Goal: Task Accomplishment & Management: Manage account settings

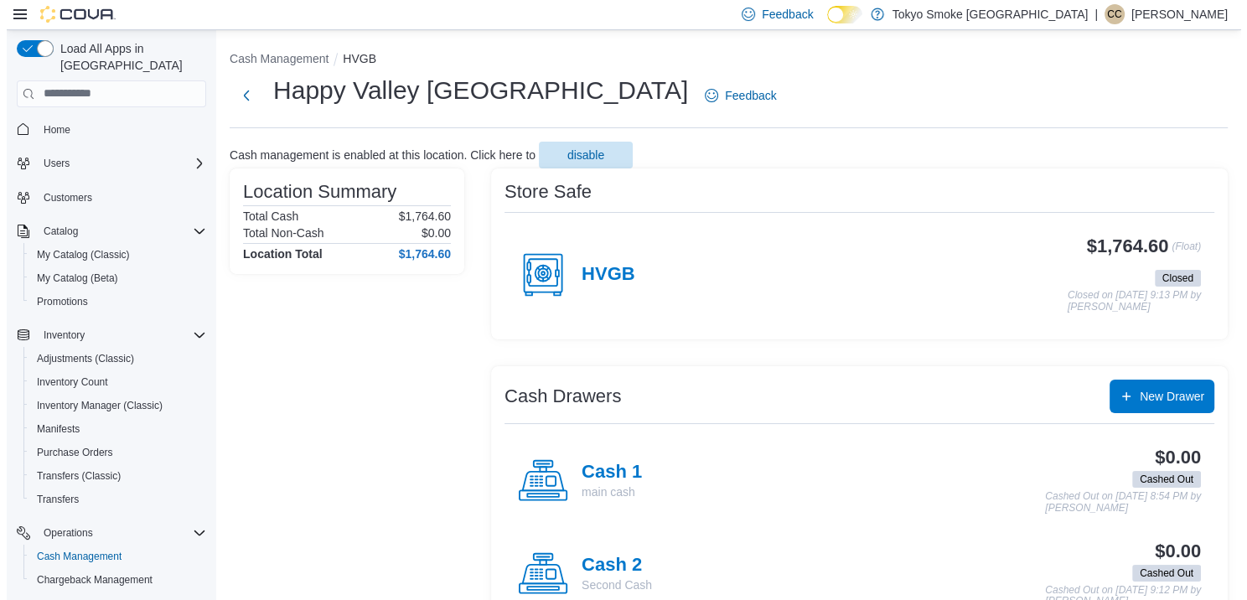
scroll to position [152, 0]
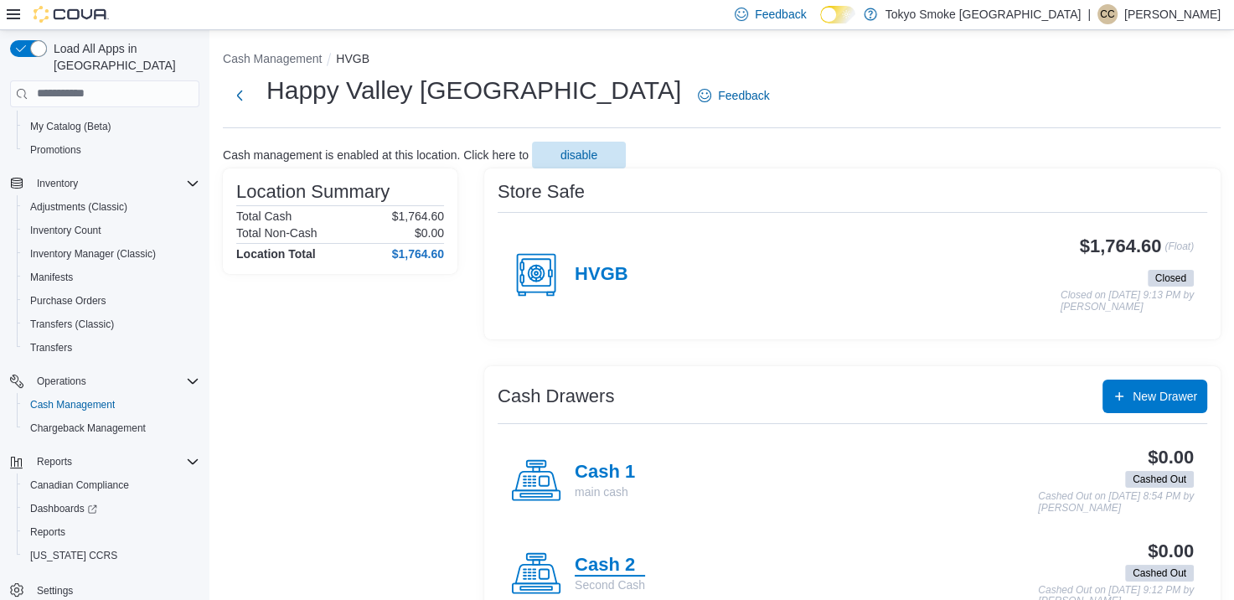
click at [616, 566] on h4 "Cash 2" at bounding box center [610, 566] width 70 height 22
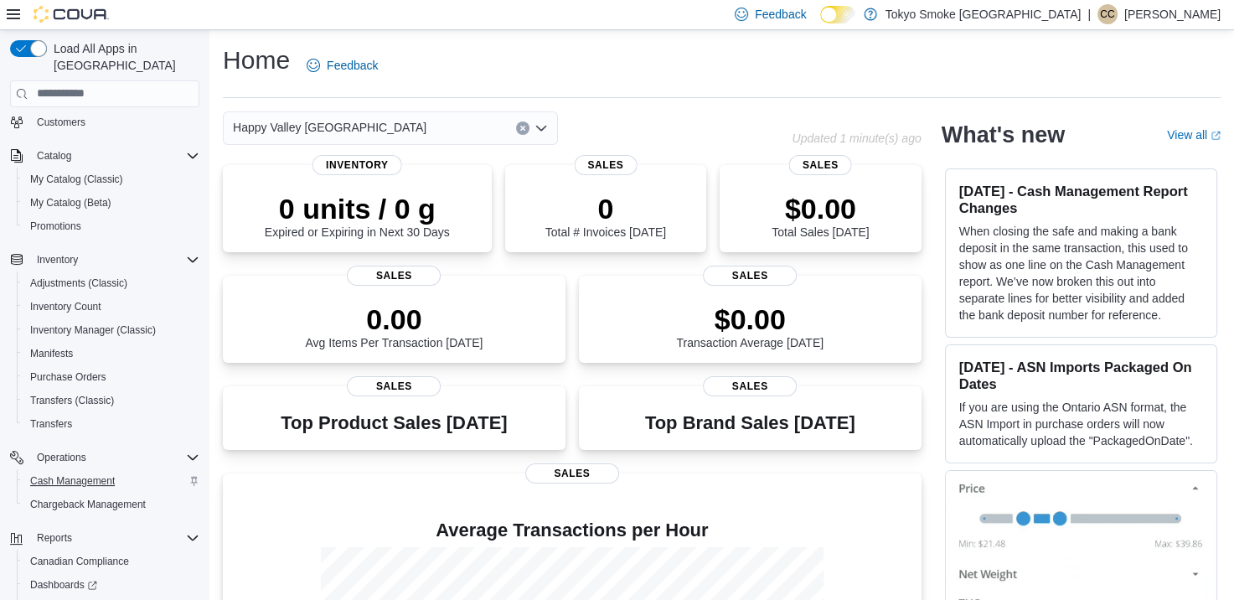
scroll to position [152, 0]
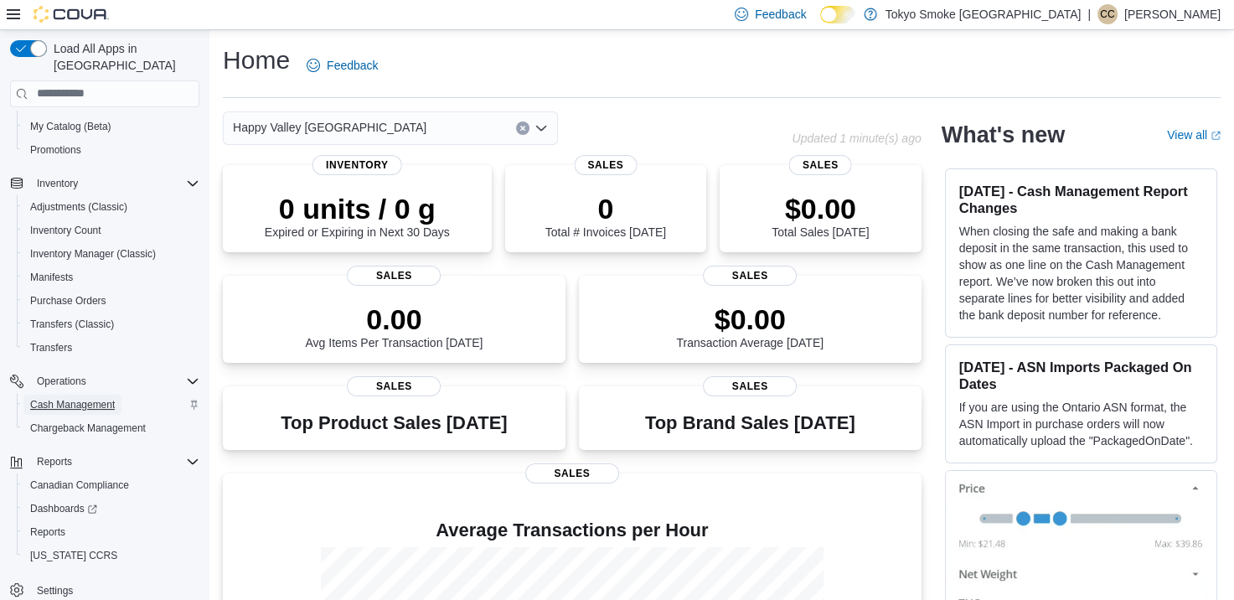
click at [107, 398] on span "Cash Management" at bounding box center [72, 404] width 85 height 13
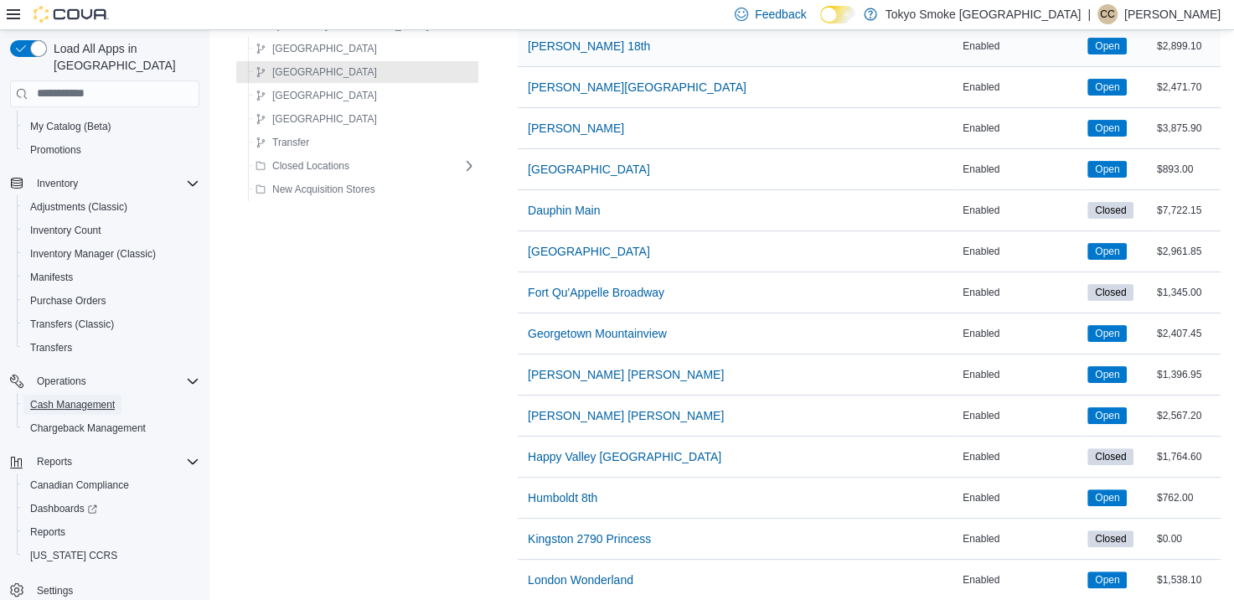
scroll to position [419, 0]
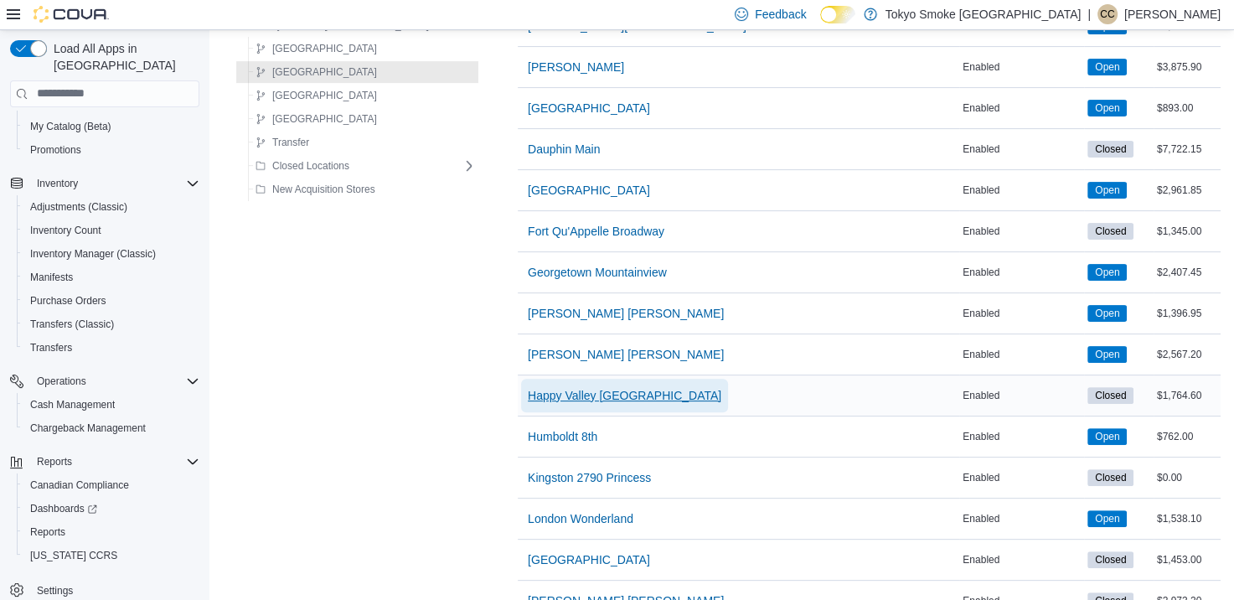
click at [605, 400] on span "Happy Valley [GEOGRAPHIC_DATA]" at bounding box center [625, 395] width 194 height 17
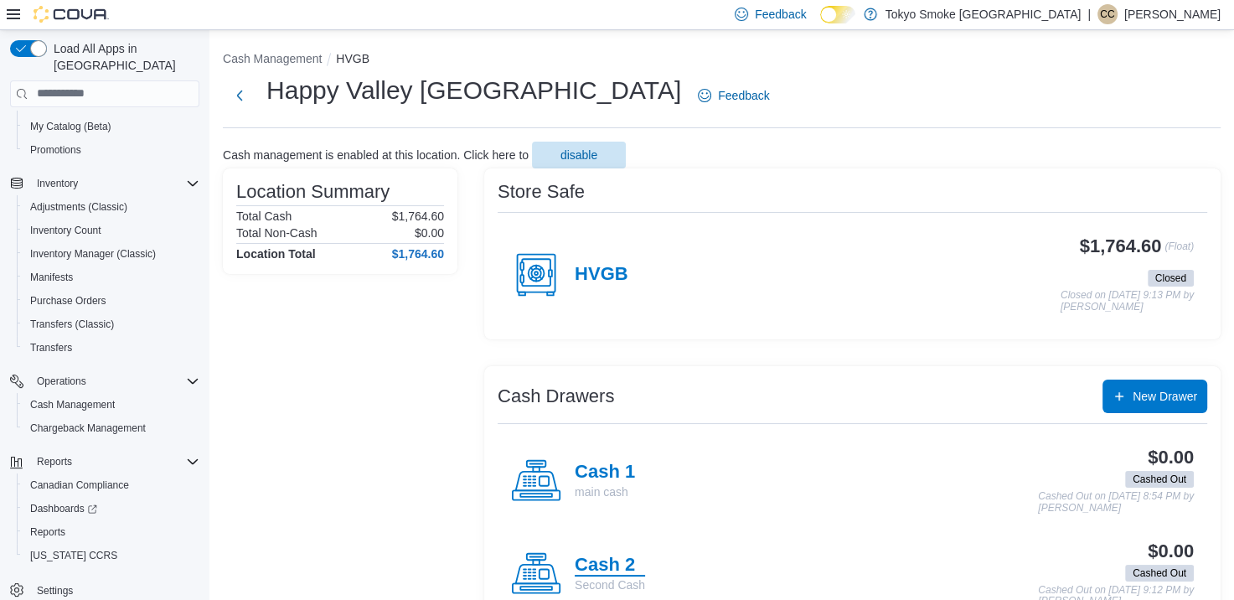
click at [591, 557] on h4 "Cash 2" at bounding box center [610, 566] width 70 height 22
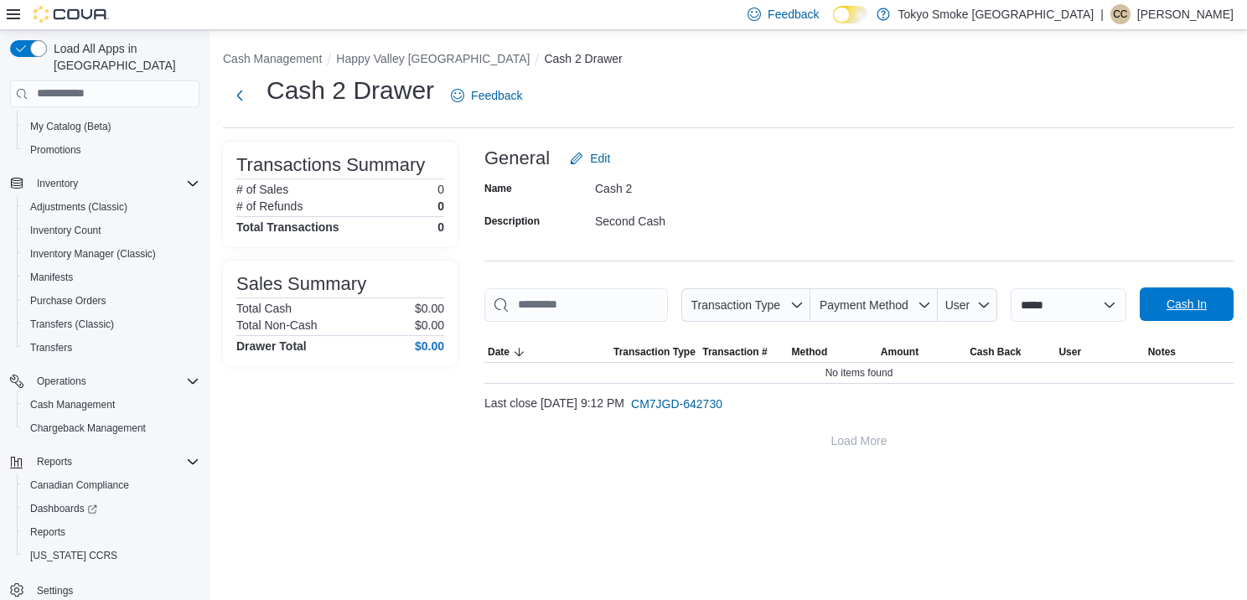
click at [1150, 321] on span "Cash In" at bounding box center [1187, 304] width 74 height 34
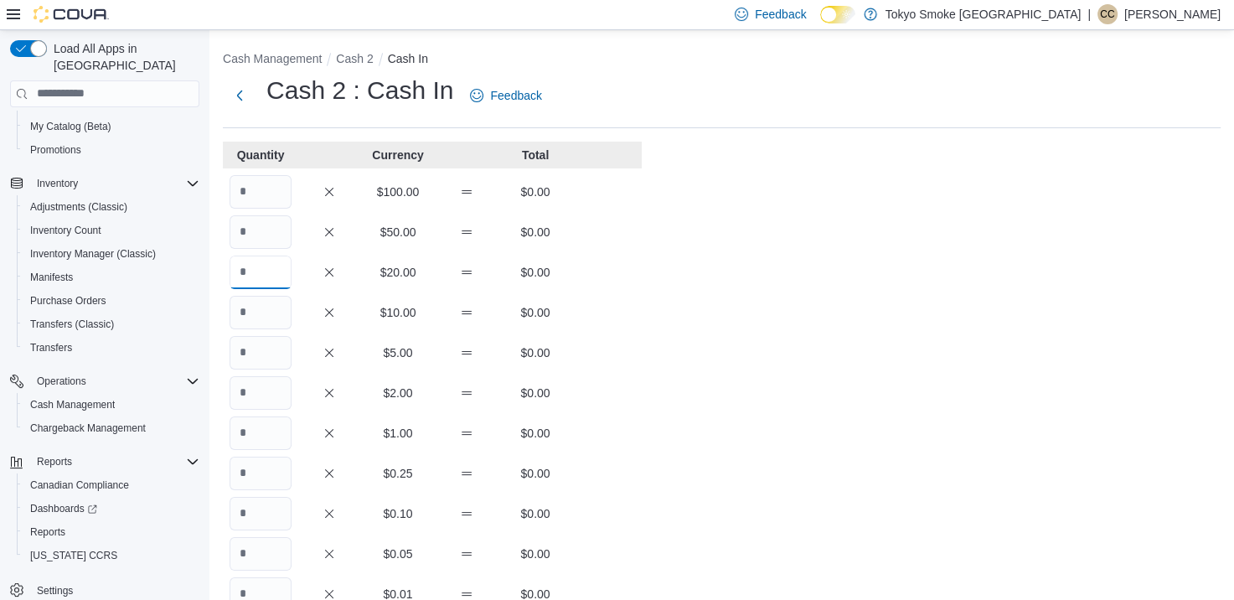
click at [245, 282] on input "Quantity" at bounding box center [261, 273] width 62 height 34
type input "*"
click at [251, 338] on input "Quantity" at bounding box center [261, 353] width 62 height 34
type input "*"
click at [252, 316] on input "Quantity" at bounding box center [261, 313] width 62 height 34
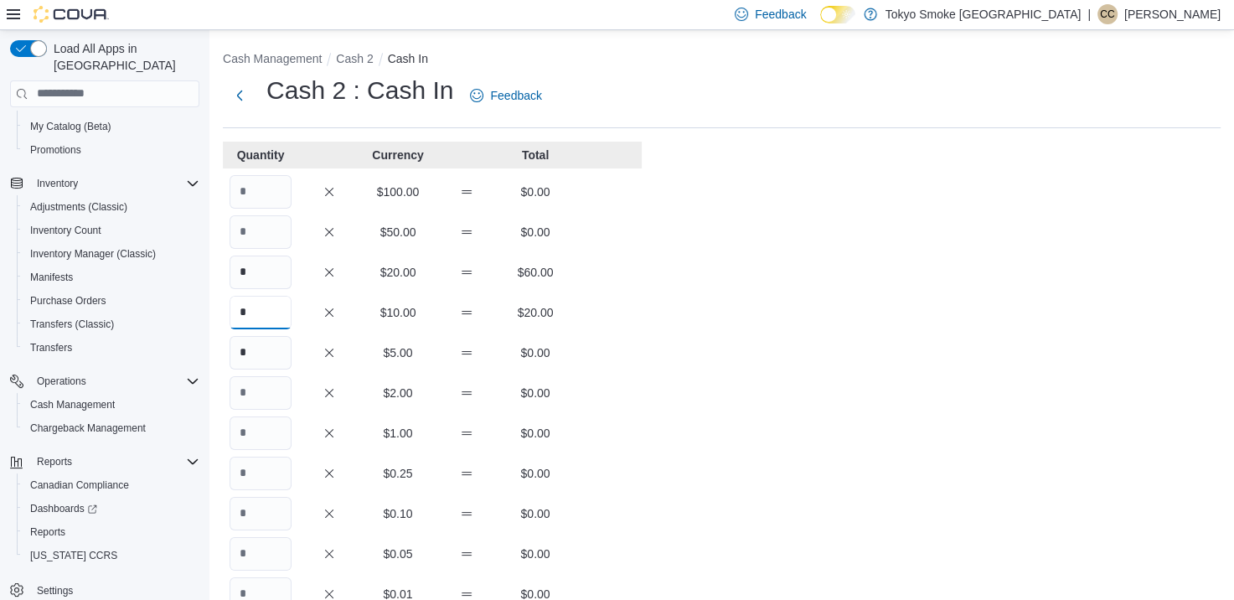
type input "*"
click at [263, 357] on input "*" at bounding box center [261, 353] width 62 height 34
type input "**"
click at [271, 391] on input "Quantity" at bounding box center [261, 393] width 62 height 34
type input "**"
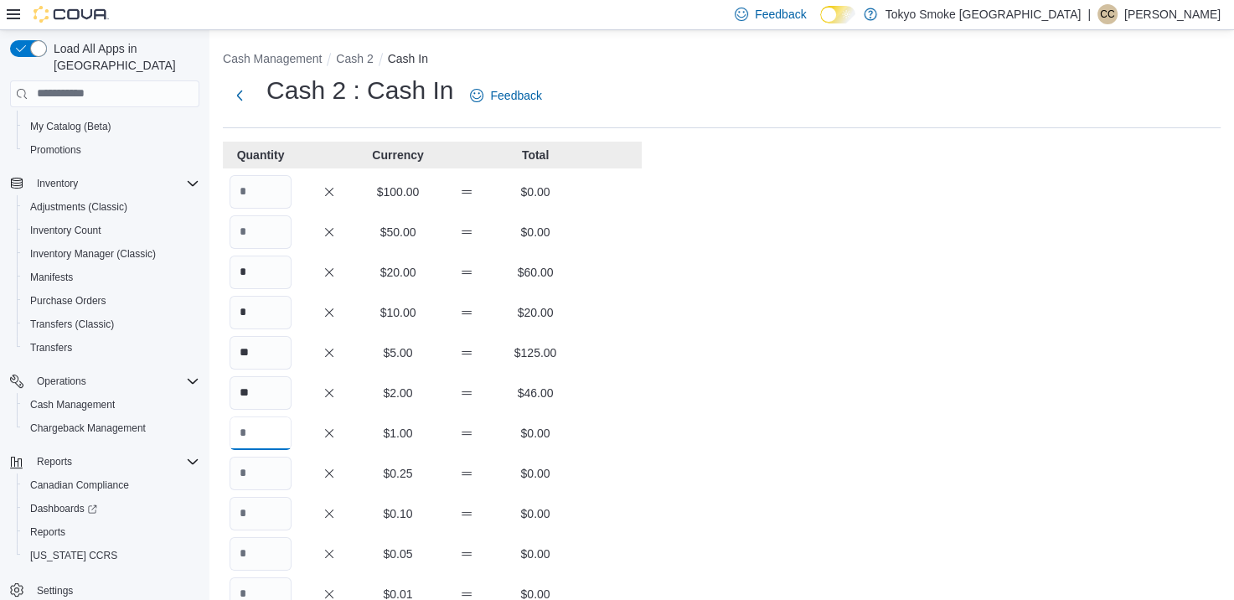
click at [275, 419] on input "Quantity" at bounding box center [261, 433] width 62 height 34
type input "**"
click at [240, 481] on input "Quantity" at bounding box center [261, 474] width 62 height 34
click at [268, 477] on input "Quantity" at bounding box center [261, 474] width 62 height 34
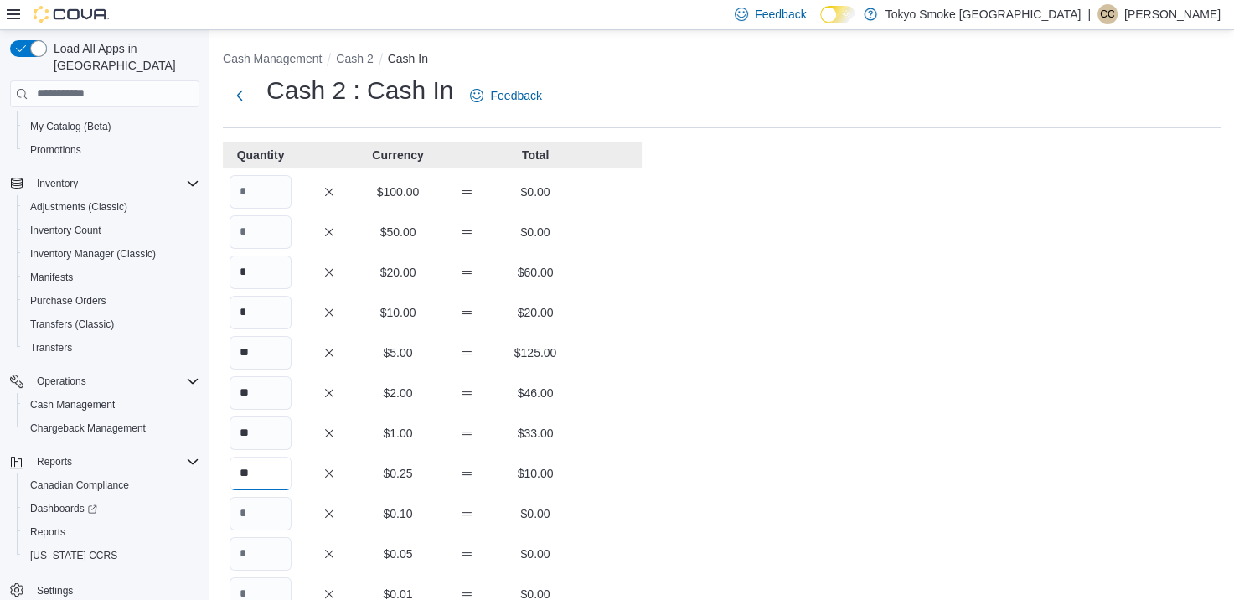
type input "**"
click at [654, 479] on div "Cash Management Cash 2 Cash In Cash 2 : Cash In Feedback Quantity Currency Tota…" at bounding box center [721, 467] width 1025 height 874
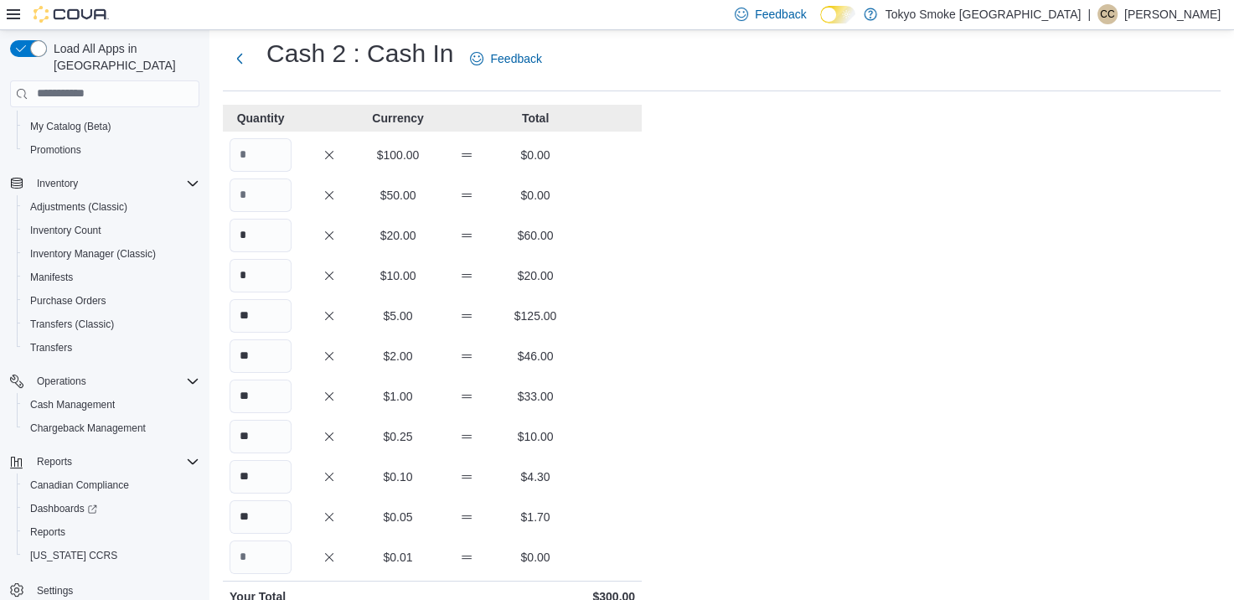
scroll to position [304, 0]
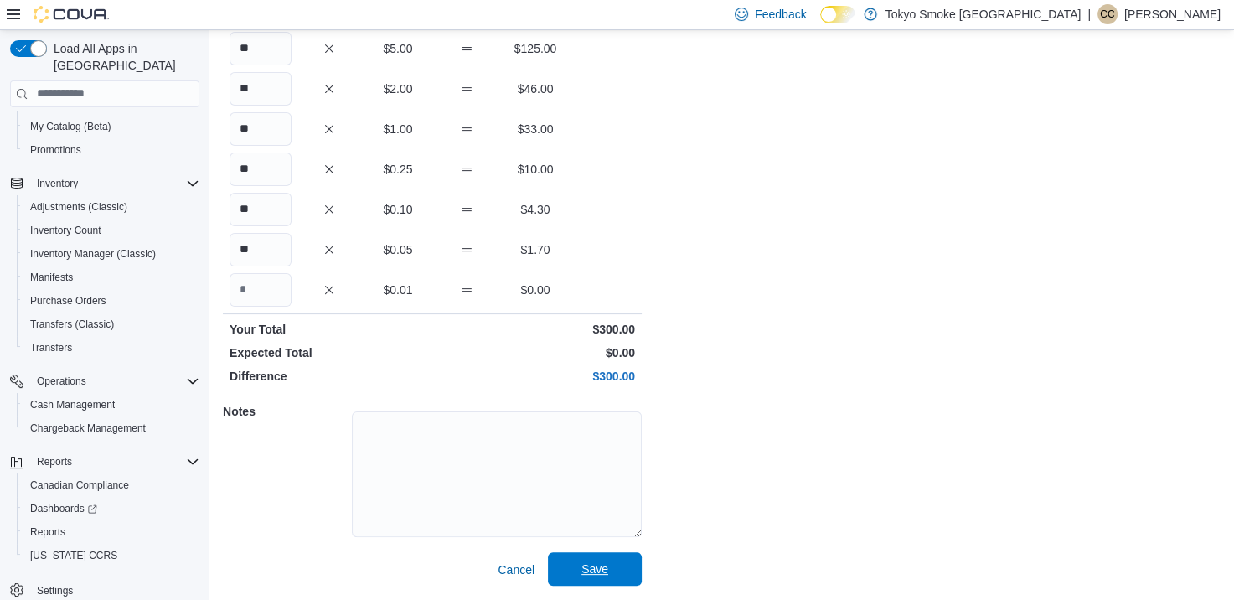
click at [608, 570] on span "Save" at bounding box center [595, 569] width 74 height 34
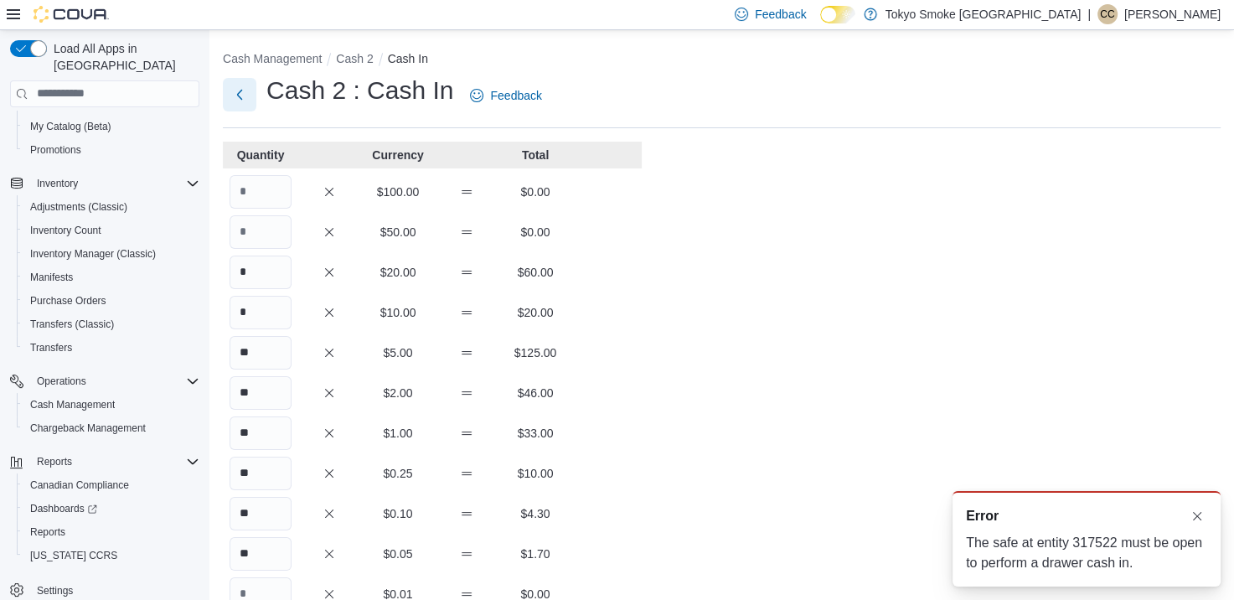
click at [240, 96] on button "Next" at bounding box center [240, 95] width 34 height 34
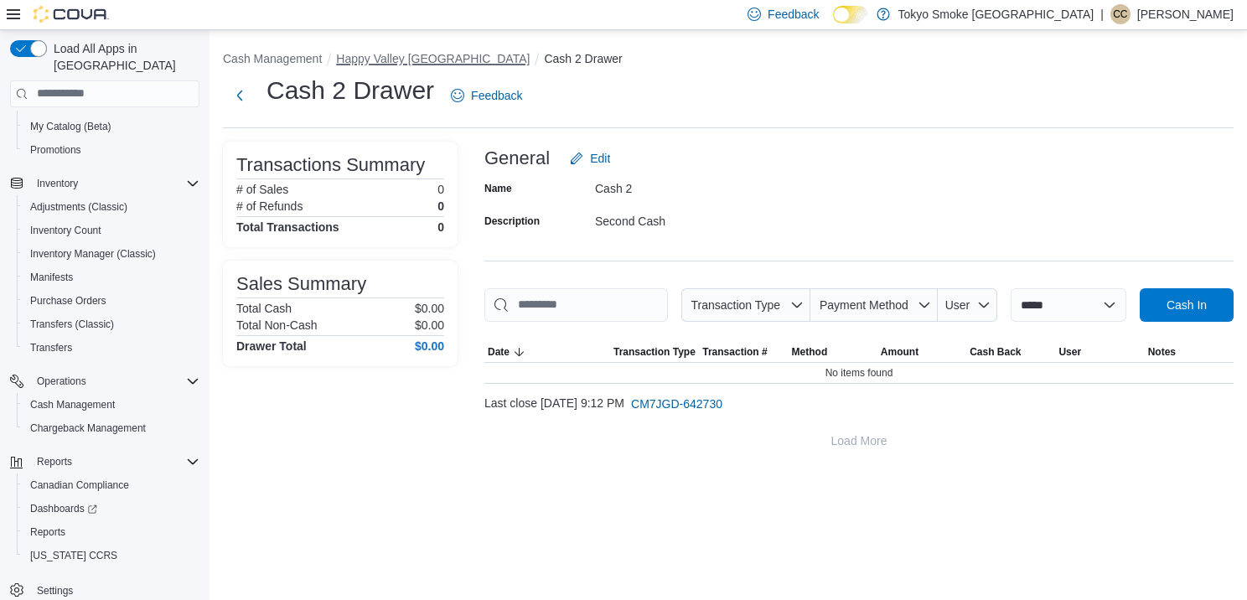
click at [362, 52] on button "Happy Valley [GEOGRAPHIC_DATA]" at bounding box center [433, 58] width 194 height 13
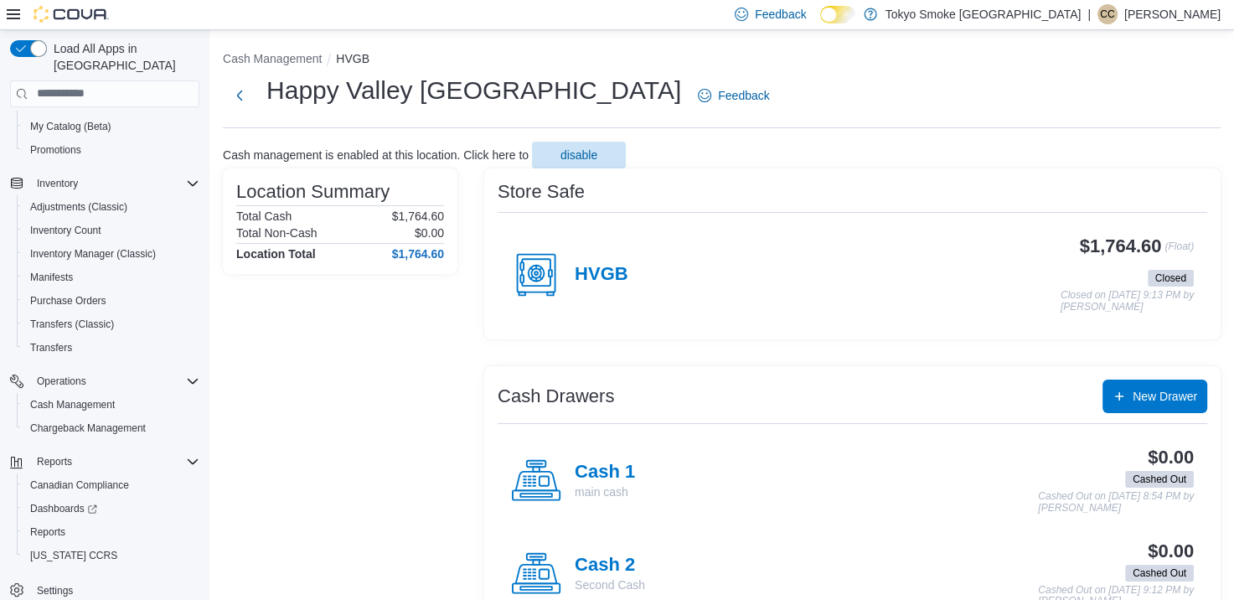
click at [603, 295] on div "HVGB" at bounding box center [569, 275] width 117 height 50
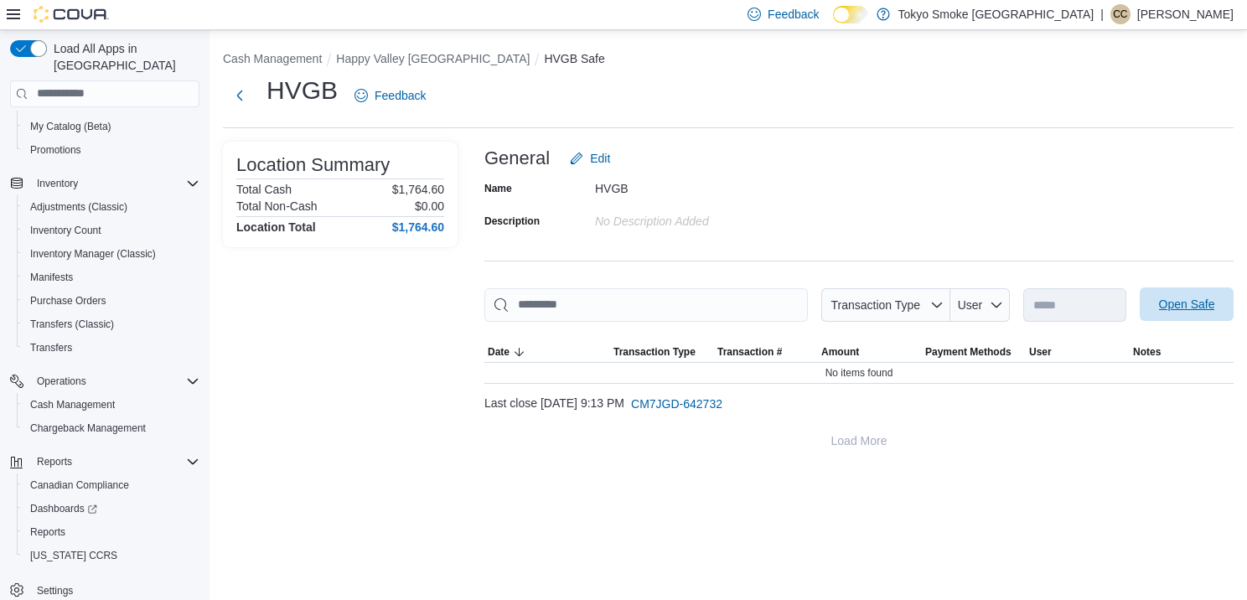
click at [1168, 299] on span "Open Safe" at bounding box center [1187, 304] width 56 height 17
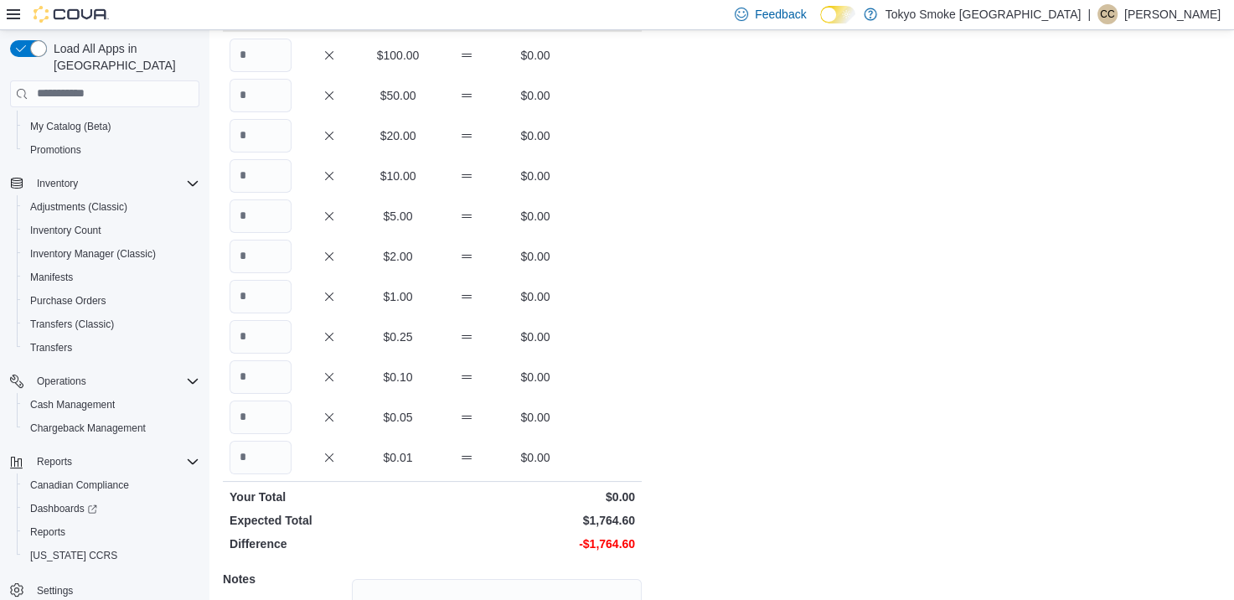
scroll to position [53, 0]
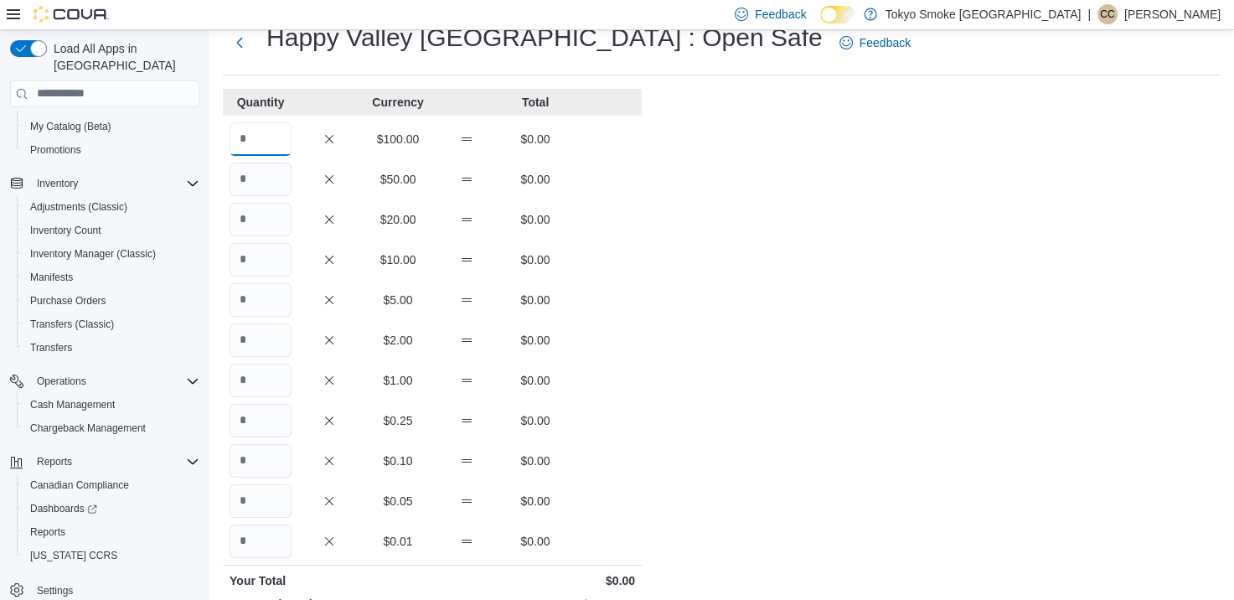
click at [275, 139] on input "Quantity" at bounding box center [261, 139] width 62 height 34
type input "*"
type input "**"
type input "*"
type input "***"
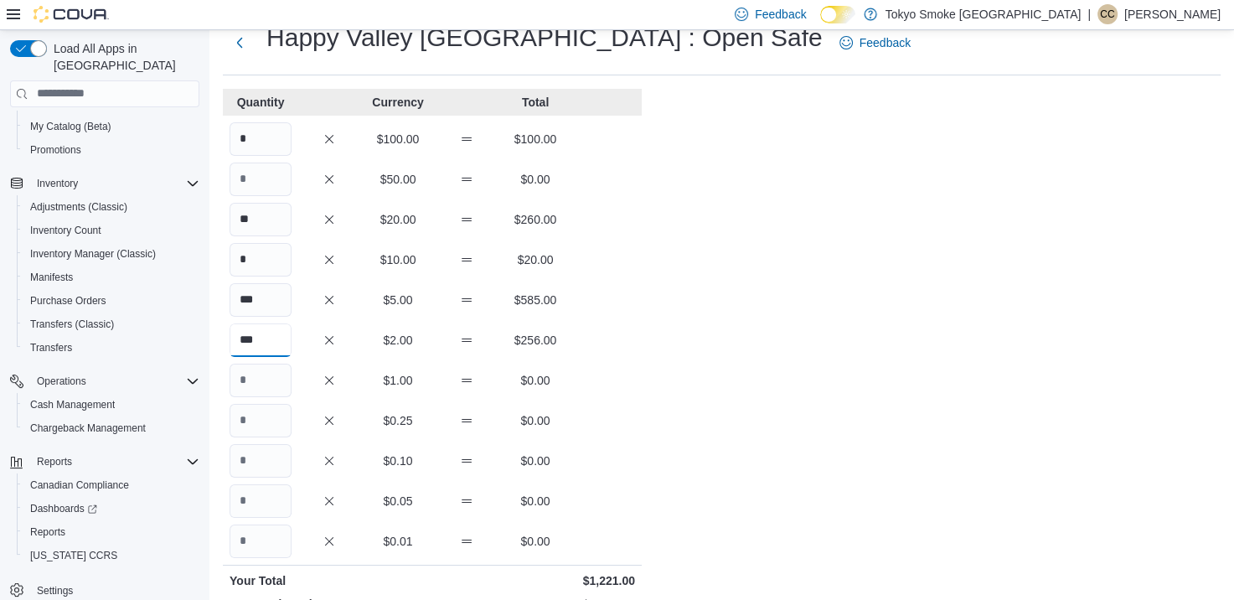
type input "***"
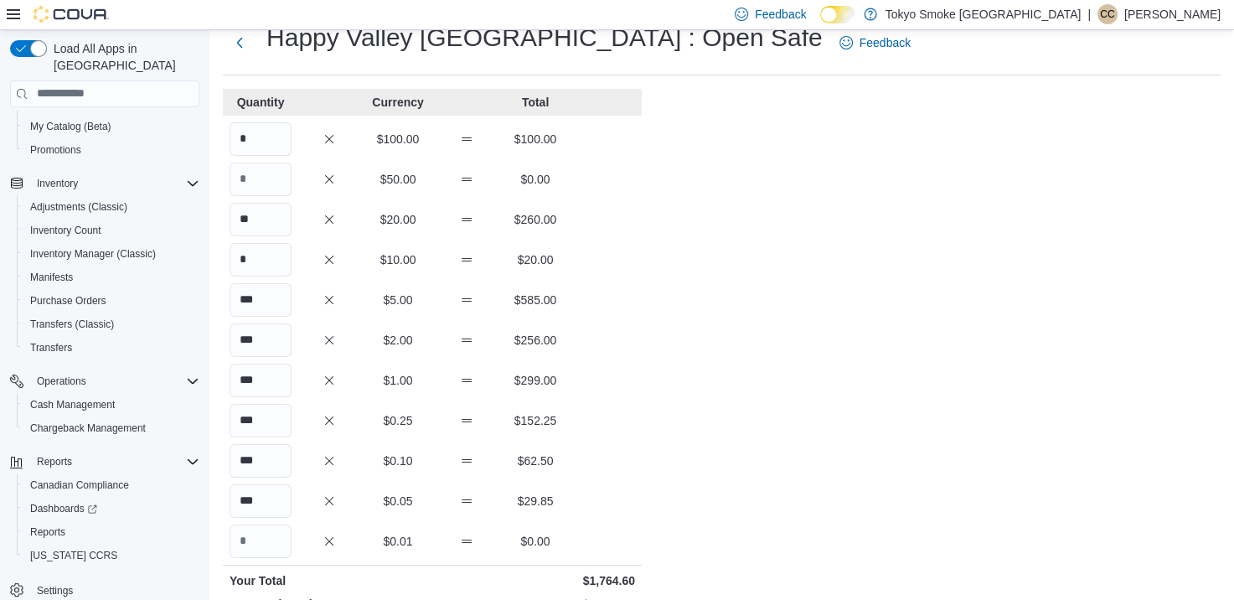
click at [821, 275] on div "Cash Management HVGB Open Safe Happy Valley Goose Bay : Open Safe Feedback Quan…" at bounding box center [721, 414] width 1025 height 874
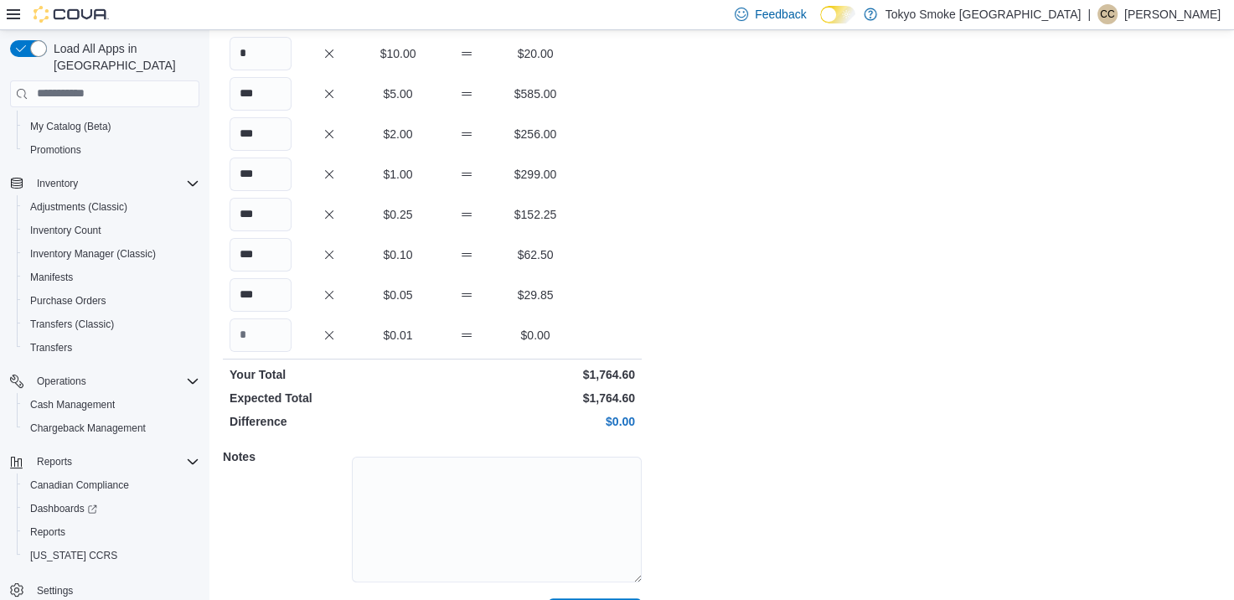
scroll to position [304, 0]
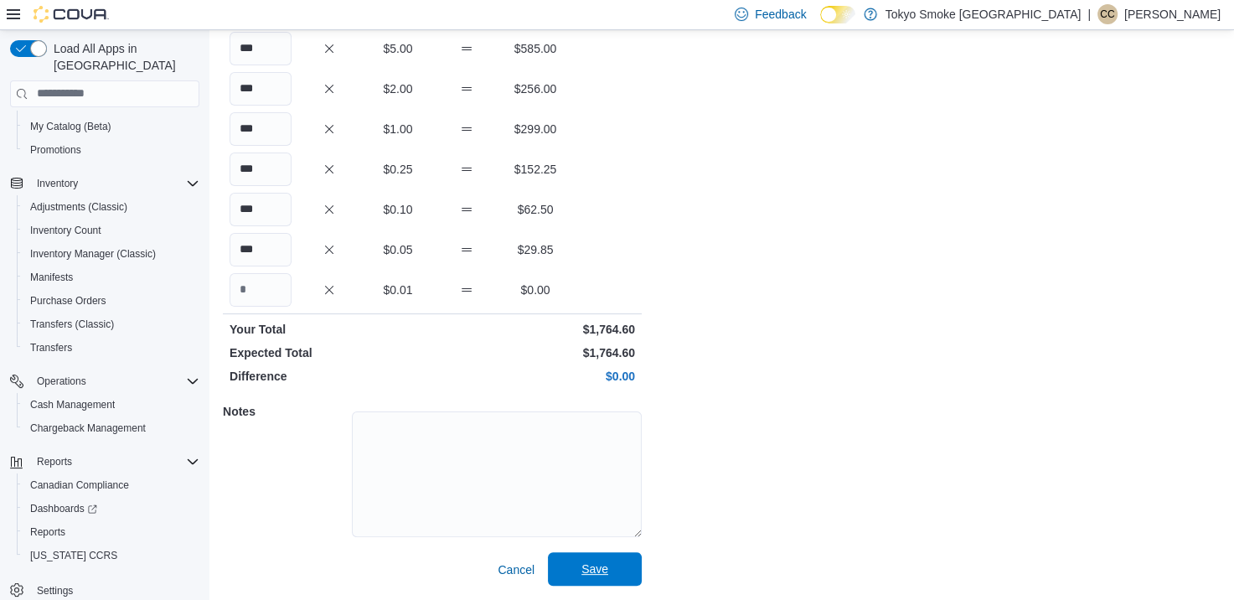
click at [613, 567] on span "Save" at bounding box center [595, 569] width 74 height 34
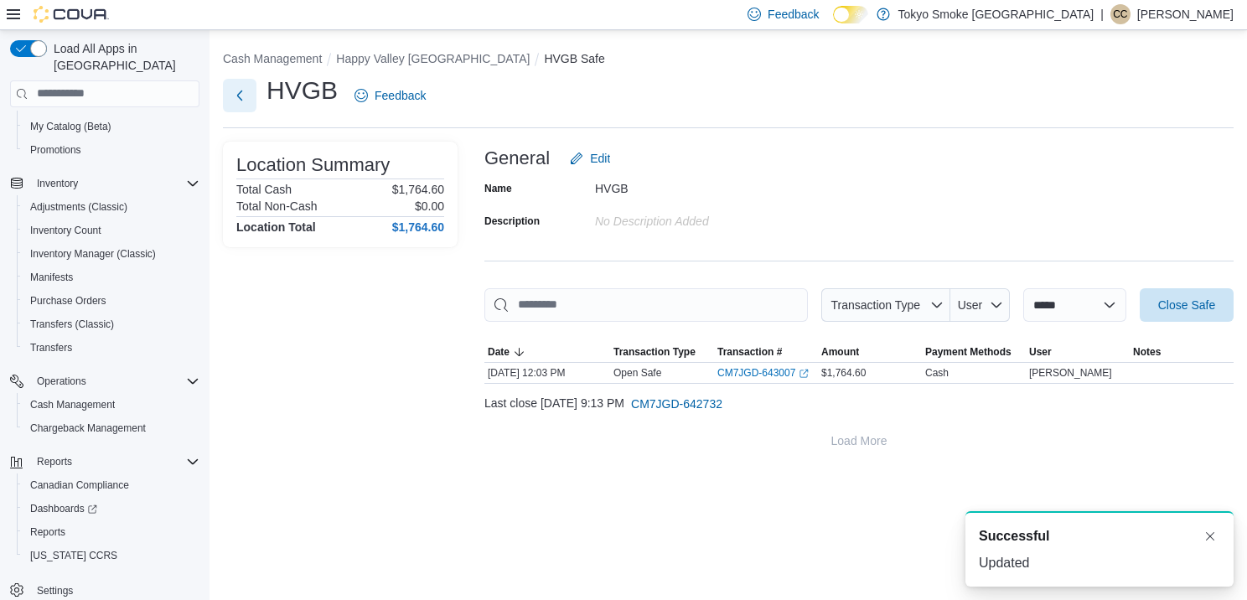
click at [244, 85] on button "Next" at bounding box center [240, 96] width 34 height 34
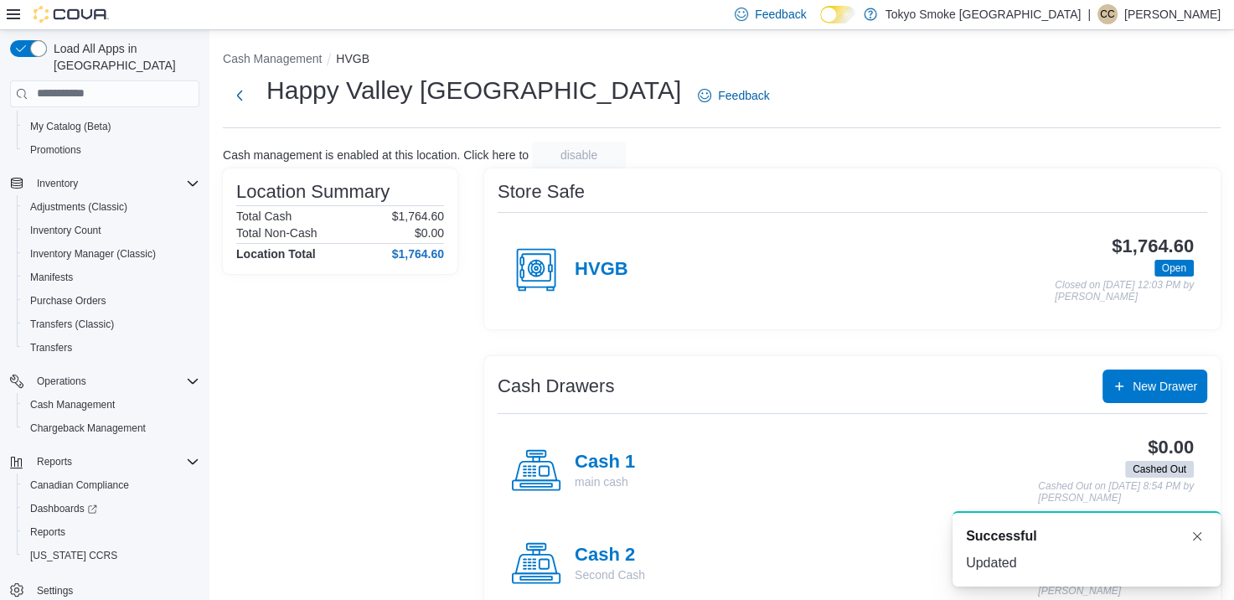
click at [592, 542] on div "Cash 2 Second Cash" at bounding box center [578, 564] width 134 height 50
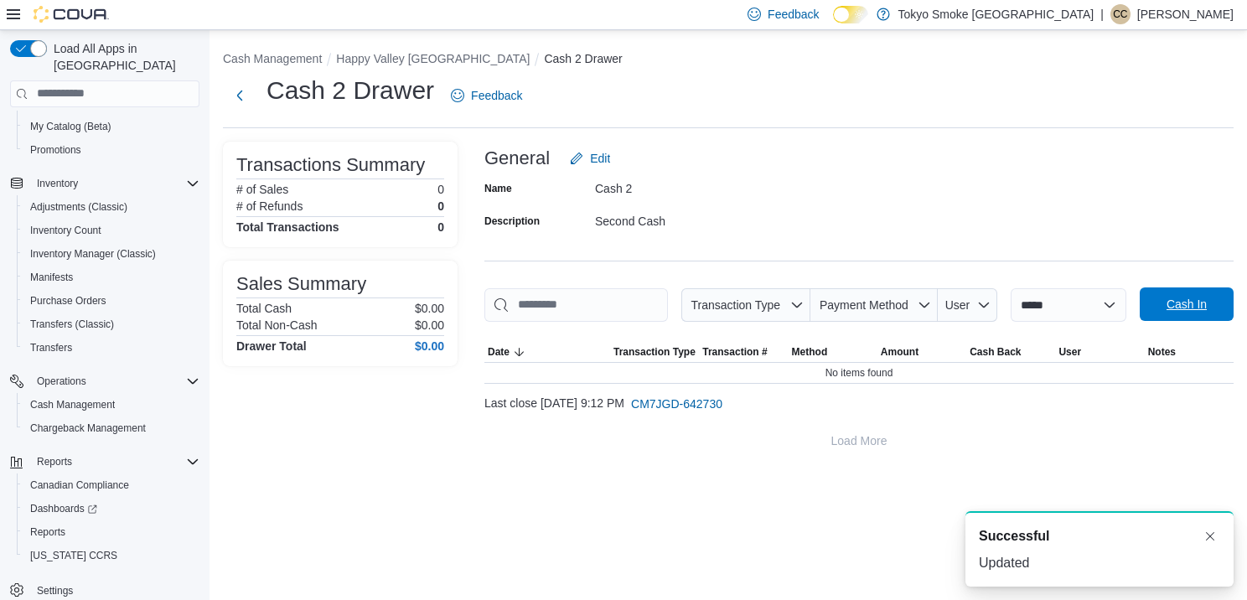
click at [1150, 321] on span "Cash In" at bounding box center [1187, 304] width 74 height 34
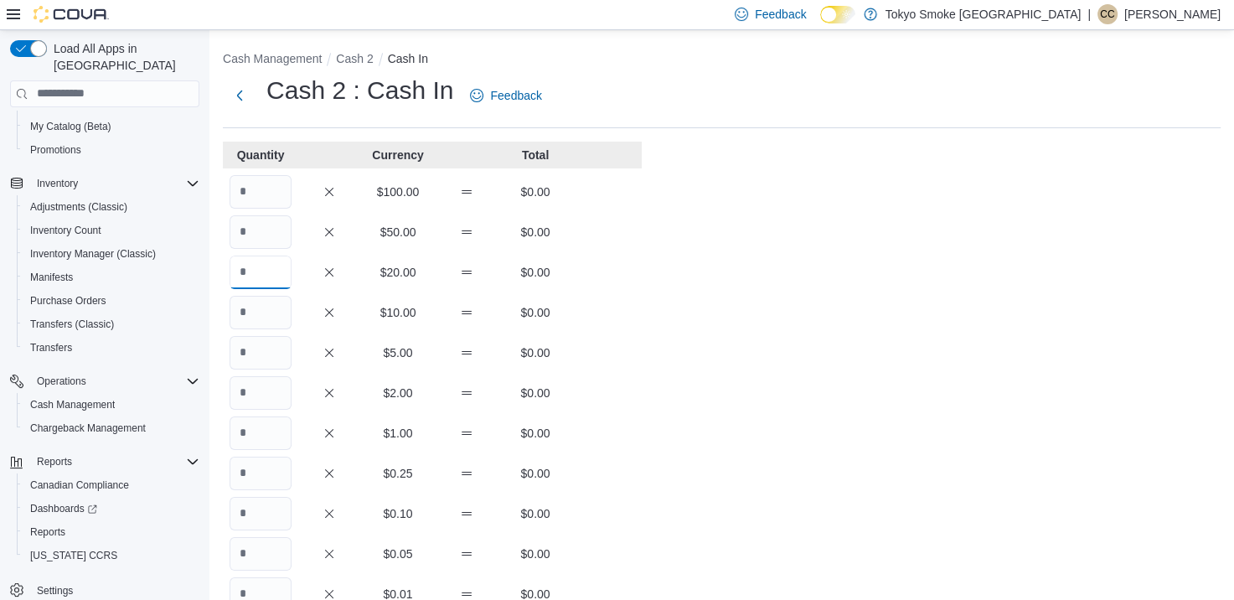
click at [245, 274] on input "Quantity" at bounding box center [261, 273] width 62 height 34
type input "*"
type input "**"
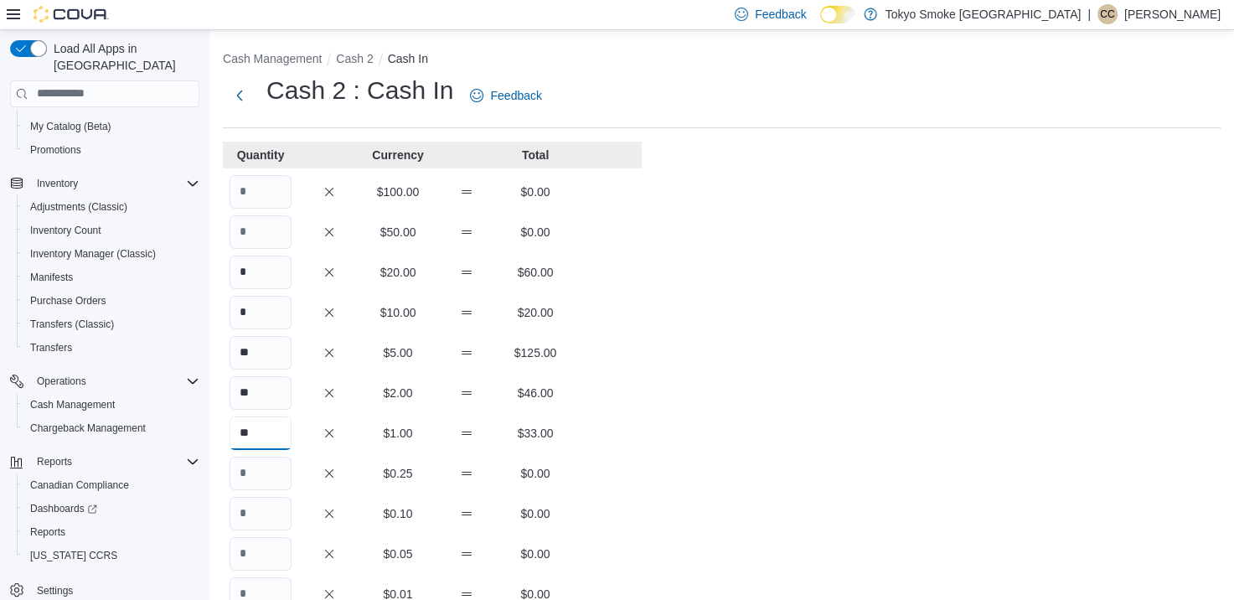
type input "**"
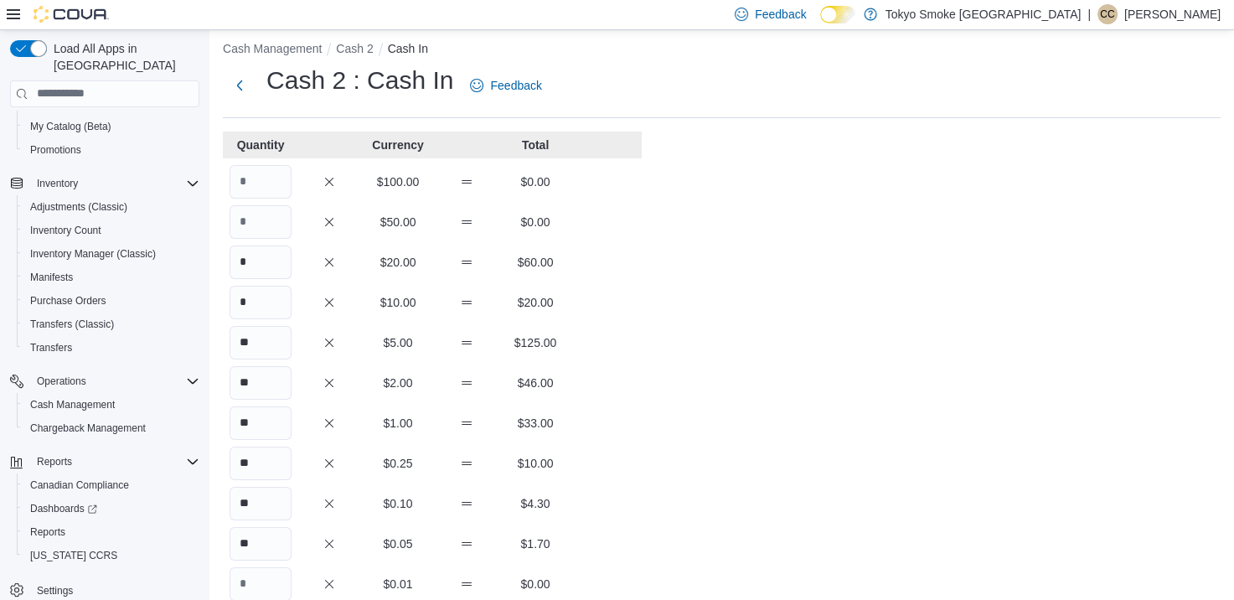
click at [737, 339] on div "Cash Management Cash 2 Cash In Cash 2 : Cash In Feedback Quantity Currency Tota…" at bounding box center [721, 457] width 1025 height 874
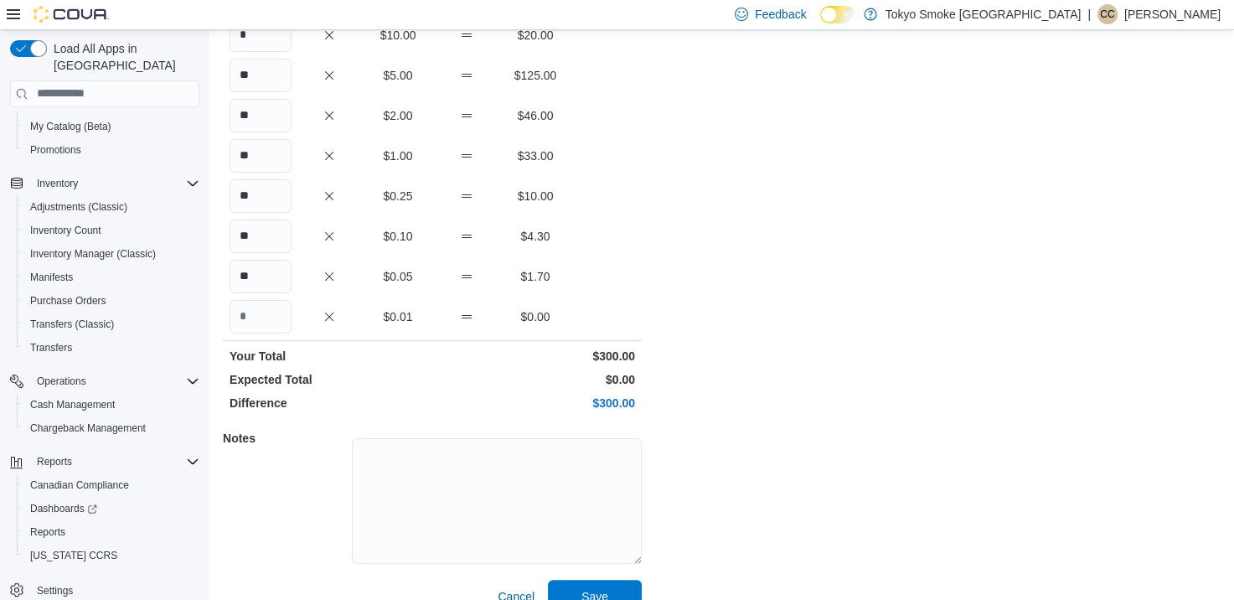
scroll to position [304, 0]
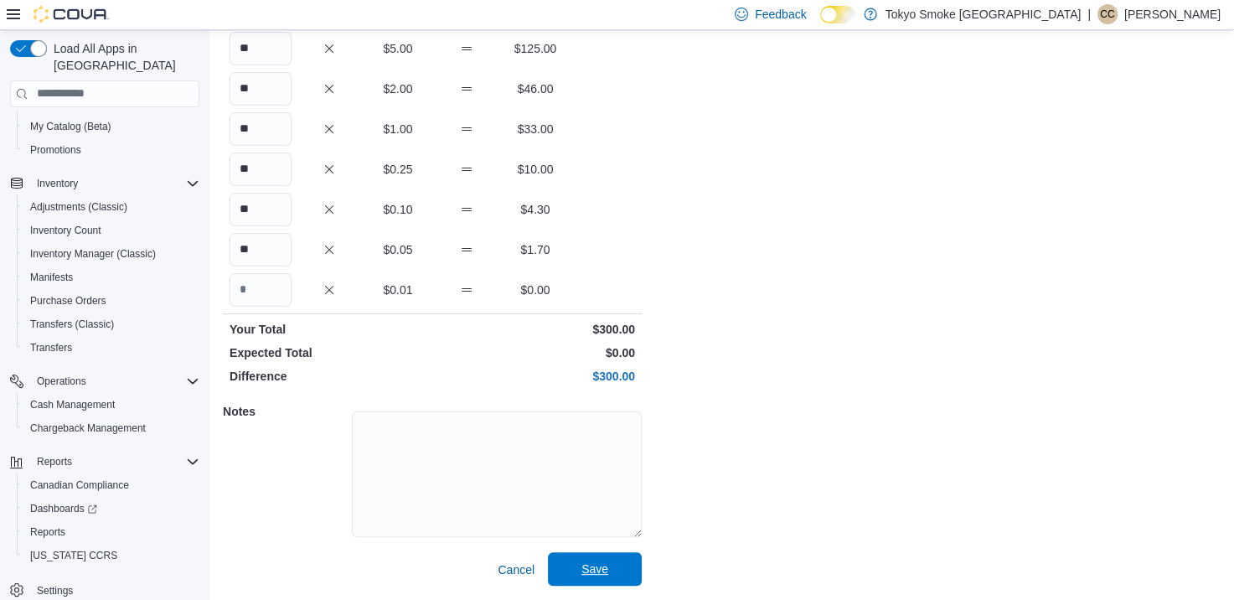
click at [573, 564] on span "Save" at bounding box center [595, 569] width 74 height 34
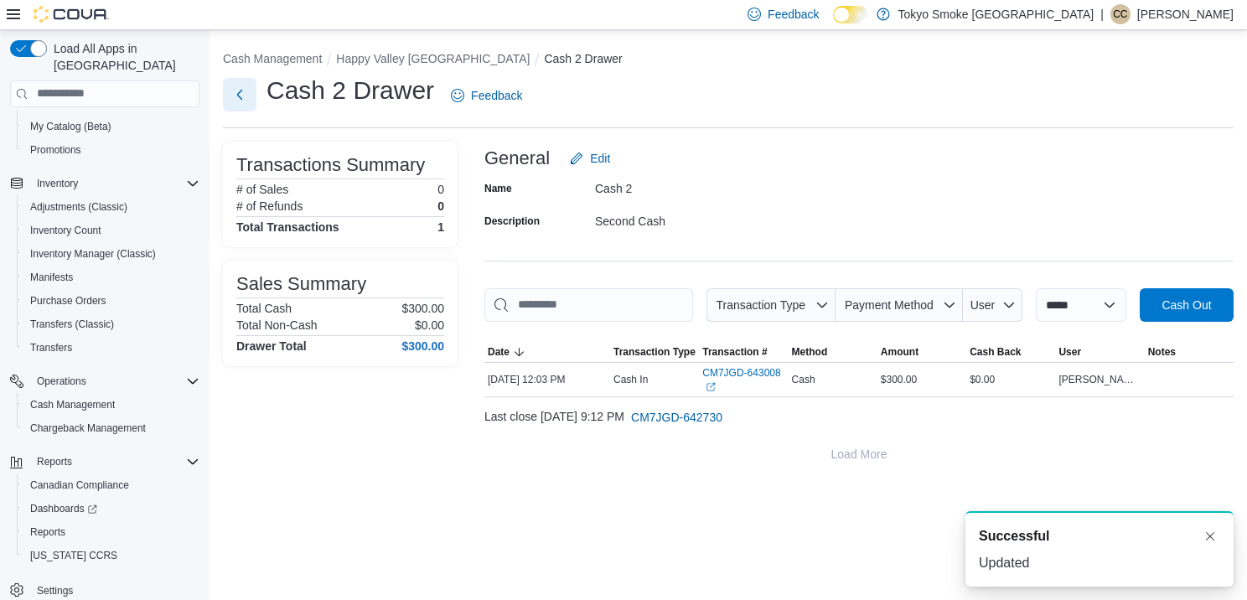
click at [247, 105] on button "Next" at bounding box center [240, 95] width 34 height 34
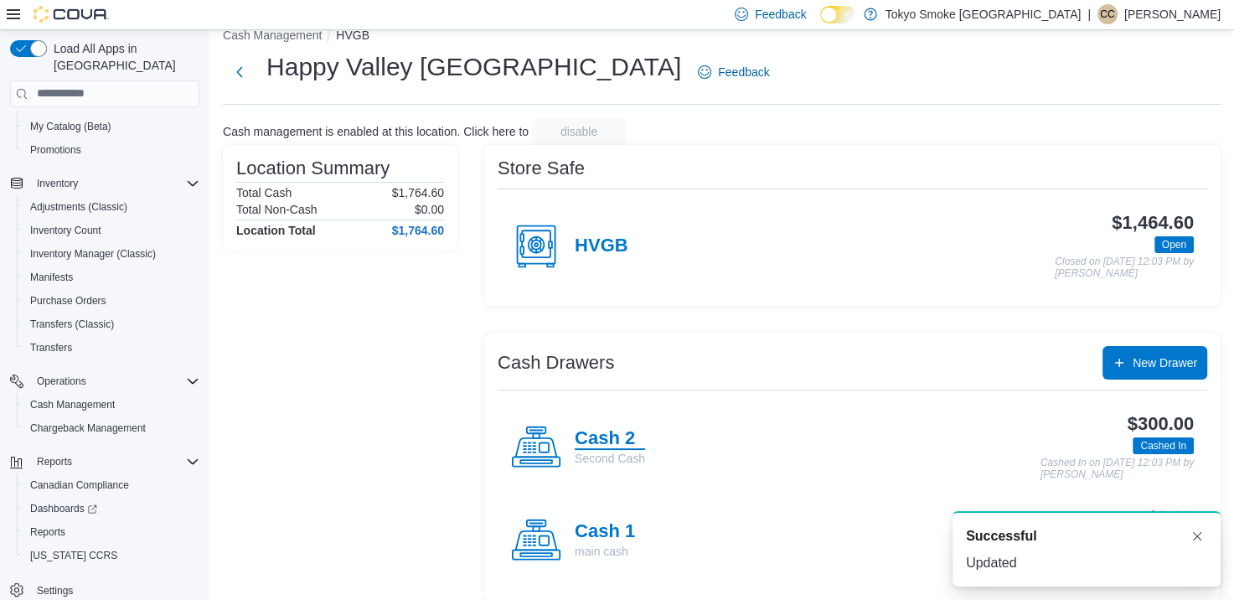
scroll to position [37, 0]
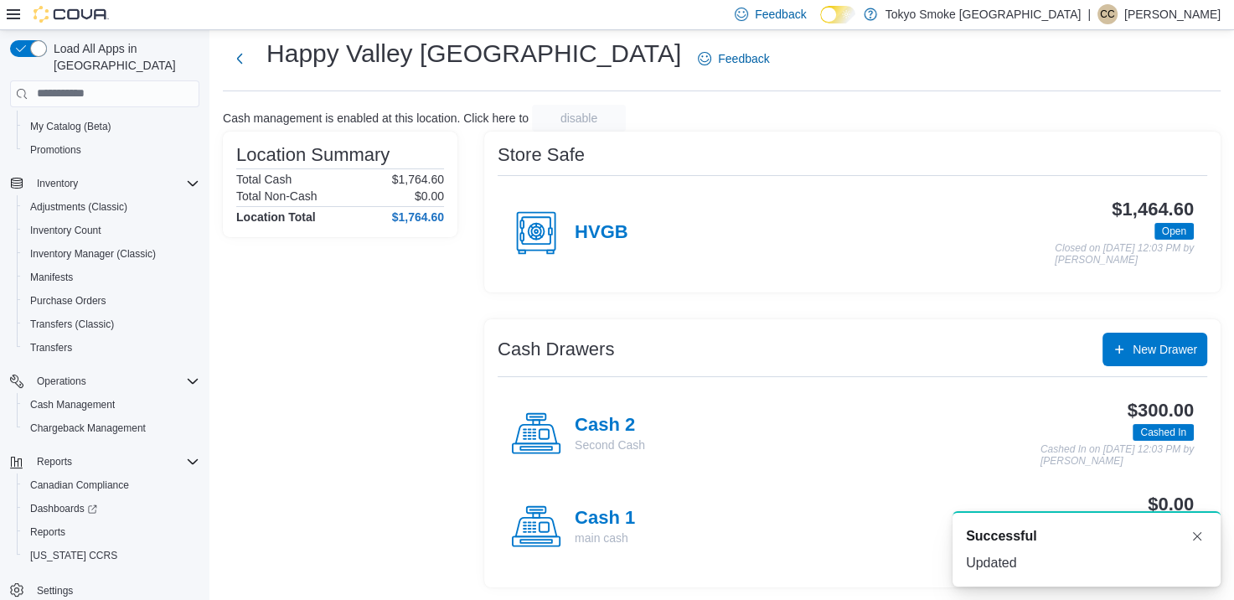
click at [553, 522] on icon at bounding box center [536, 527] width 41 height 19
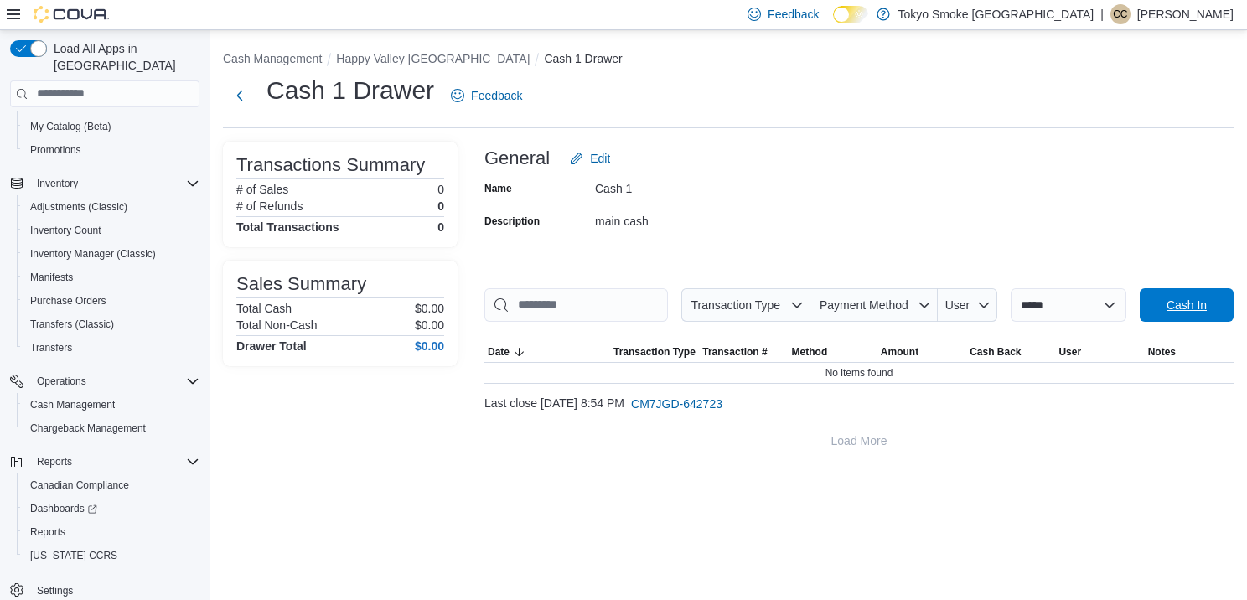
click at [1150, 322] on span "Cash In" at bounding box center [1187, 305] width 74 height 34
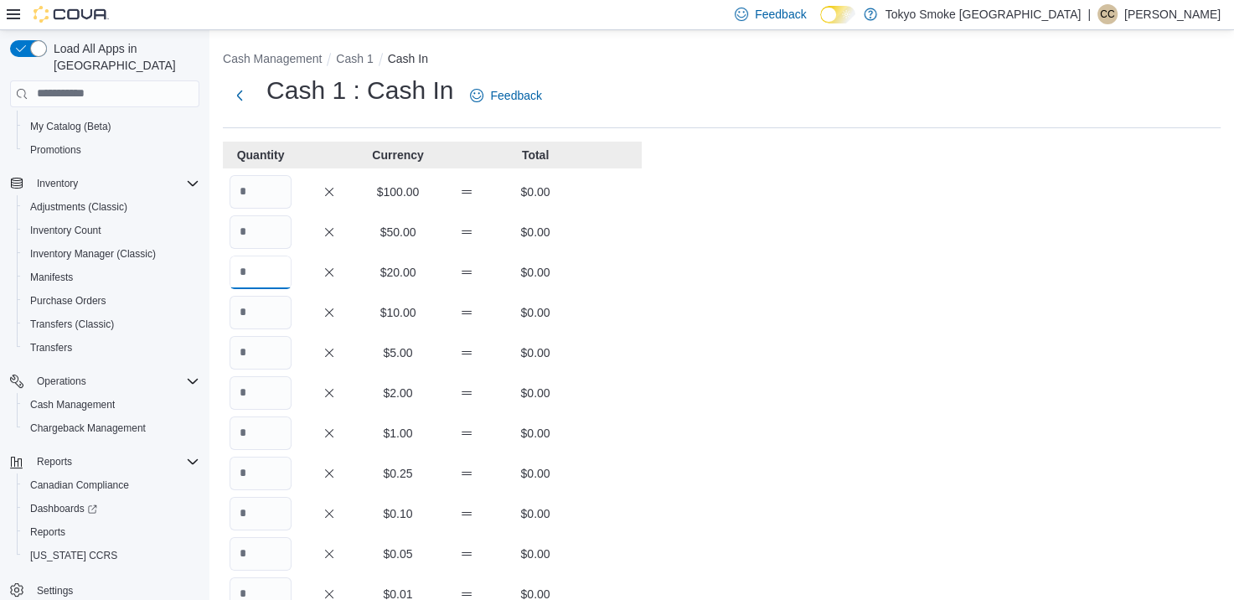
click at [245, 268] on input "Quantity" at bounding box center [261, 273] width 62 height 34
type input "*"
type input "**"
type input "*"
type input "**"
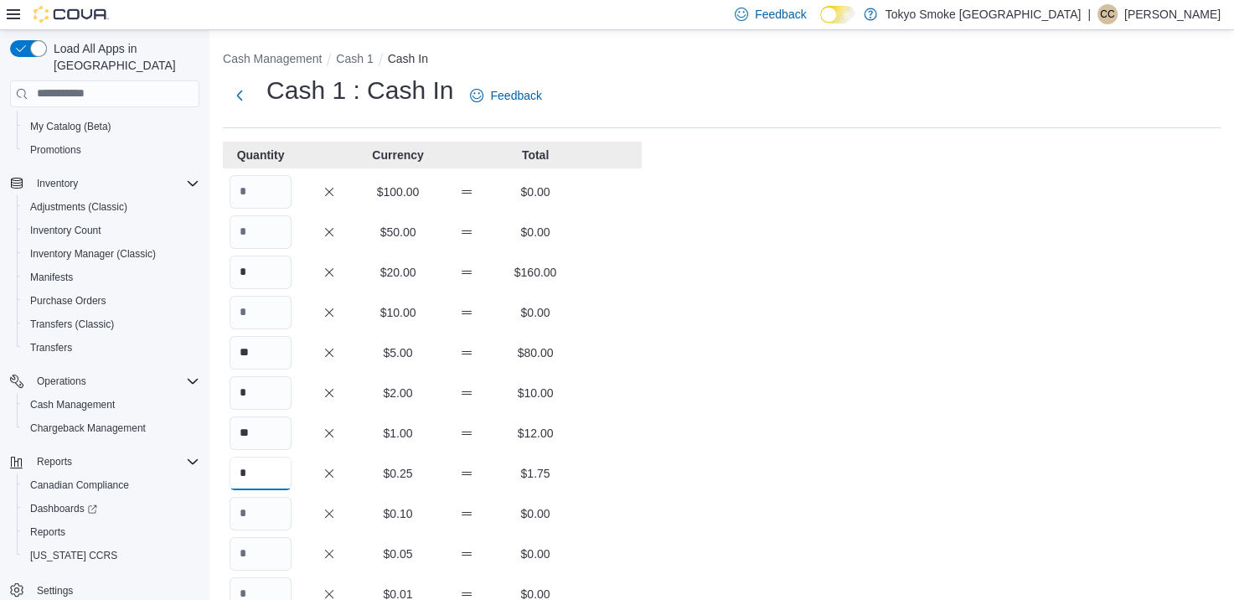
type input "*"
type input "**"
type input "*"
click at [773, 293] on div "Cash Management Cash 1 Cash In Cash 1 : Cash In Feedback Quantity Currency Tota…" at bounding box center [721, 467] width 1025 height 874
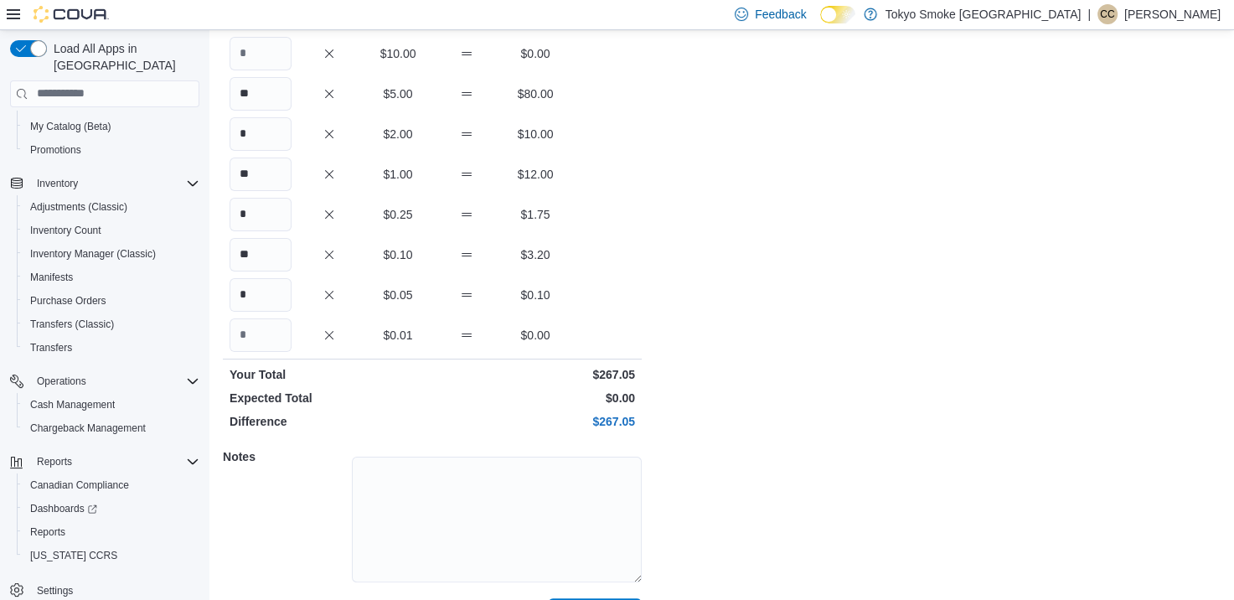
scroll to position [304, 0]
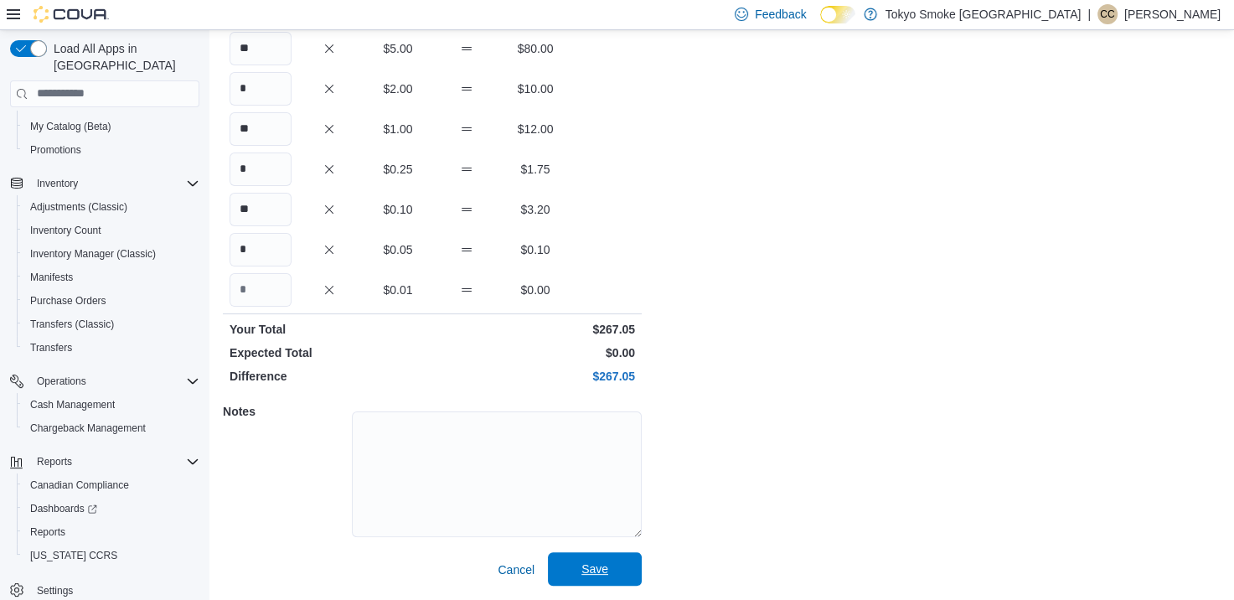
click at [611, 581] on span "Save" at bounding box center [595, 569] width 74 height 34
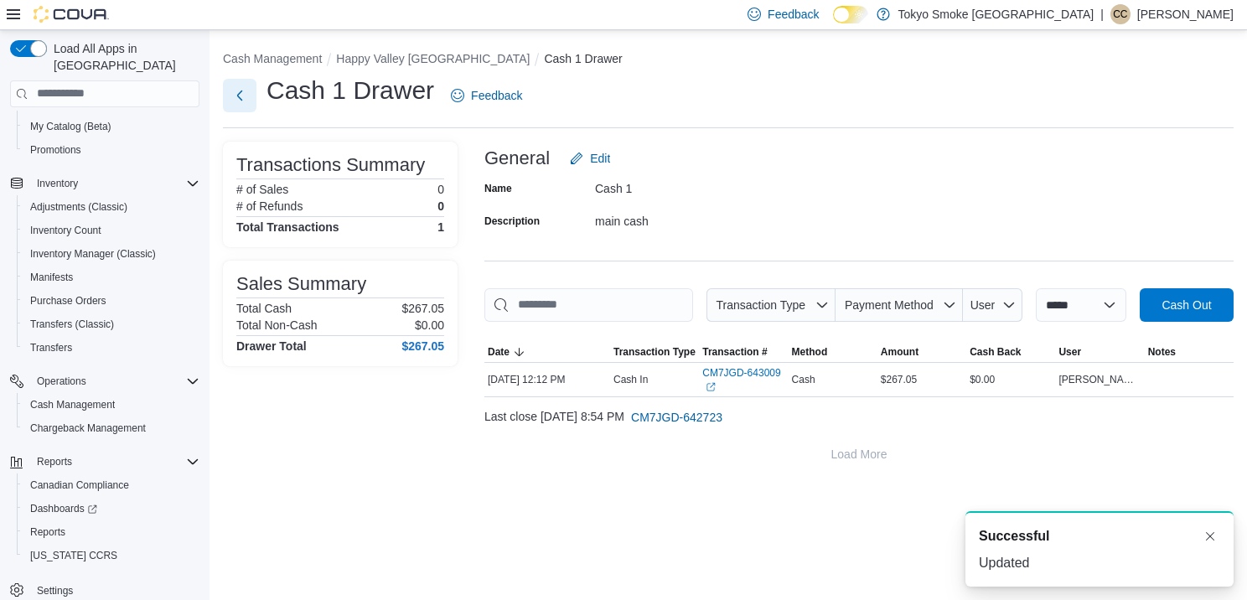
click at [239, 81] on button "Next" at bounding box center [240, 96] width 34 height 34
